Goal: Task Accomplishment & Management: Use online tool/utility

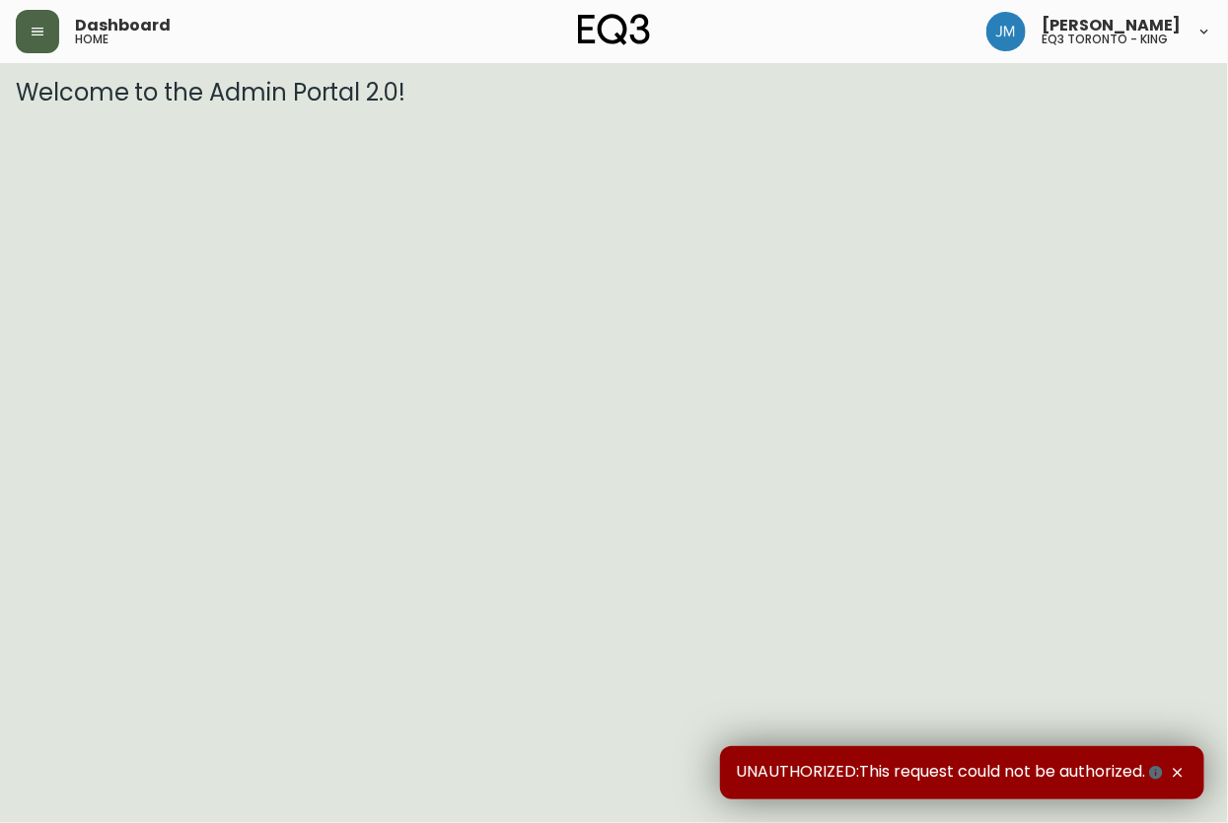
click at [43, 39] on button "button" at bounding box center [37, 31] width 43 height 43
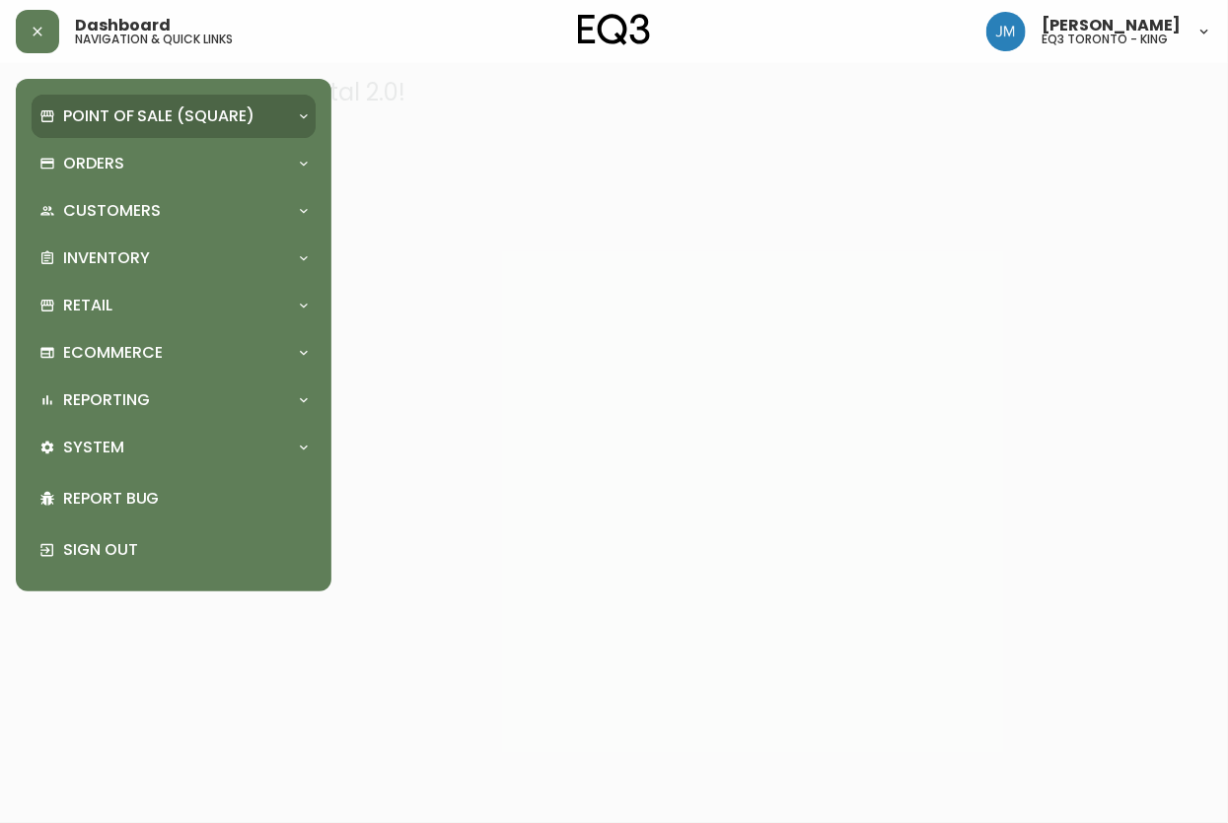
click at [85, 109] on p "Point of Sale (Square)" at bounding box center [158, 117] width 191 height 22
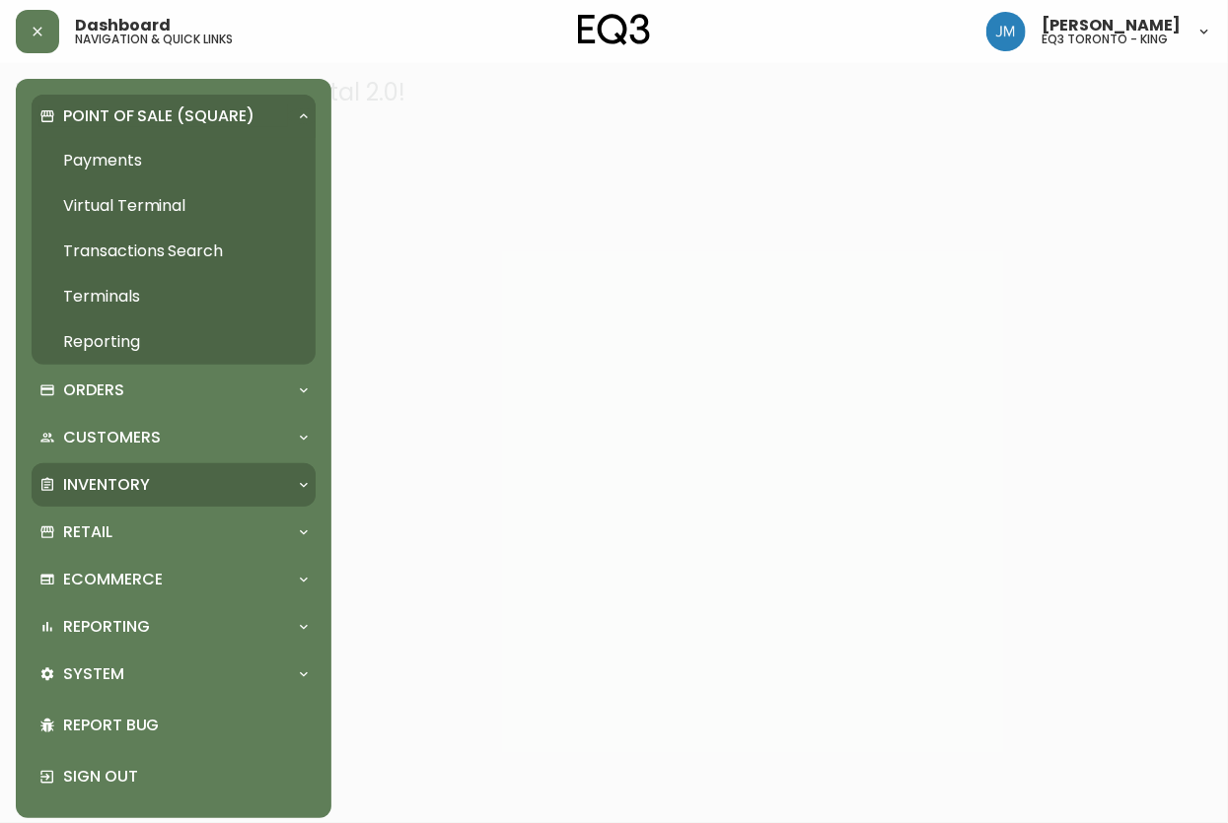
click at [112, 486] on p "Inventory" at bounding box center [106, 485] width 87 height 22
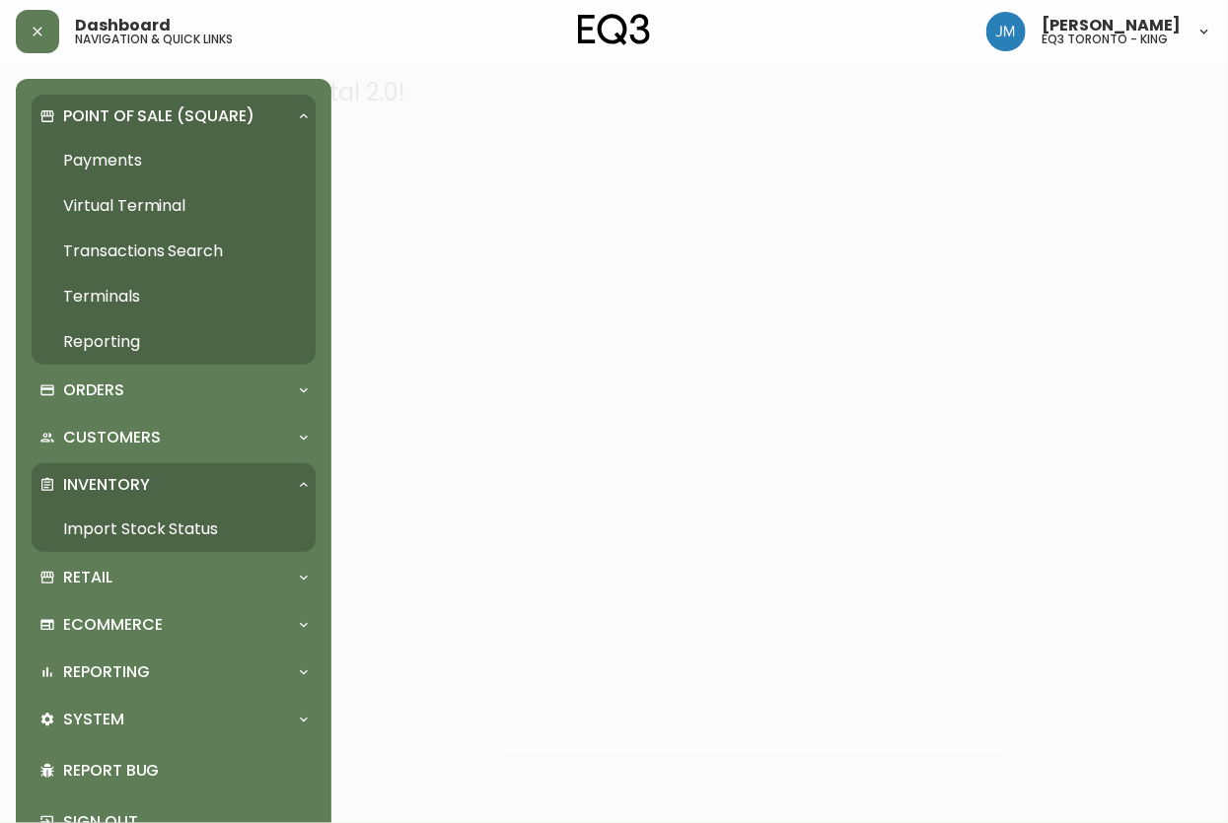
click at [110, 533] on link "Import Stock Status" at bounding box center [174, 529] width 284 height 45
